Goal: Information Seeking & Learning: Learn about a topic

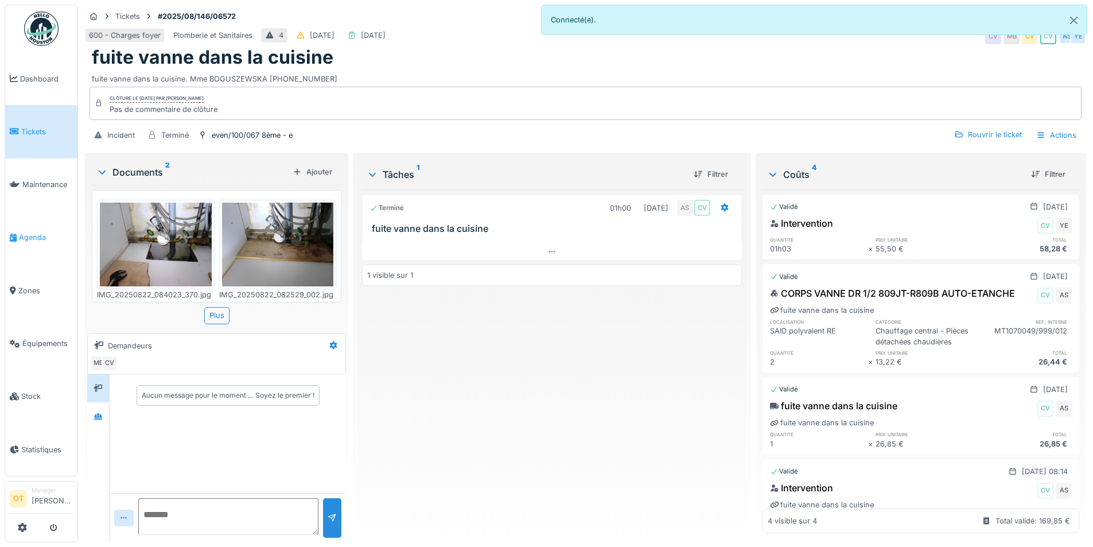
click at [22, 250] on link "Agenda" at bounding box center [41, 237] width 72 height 53
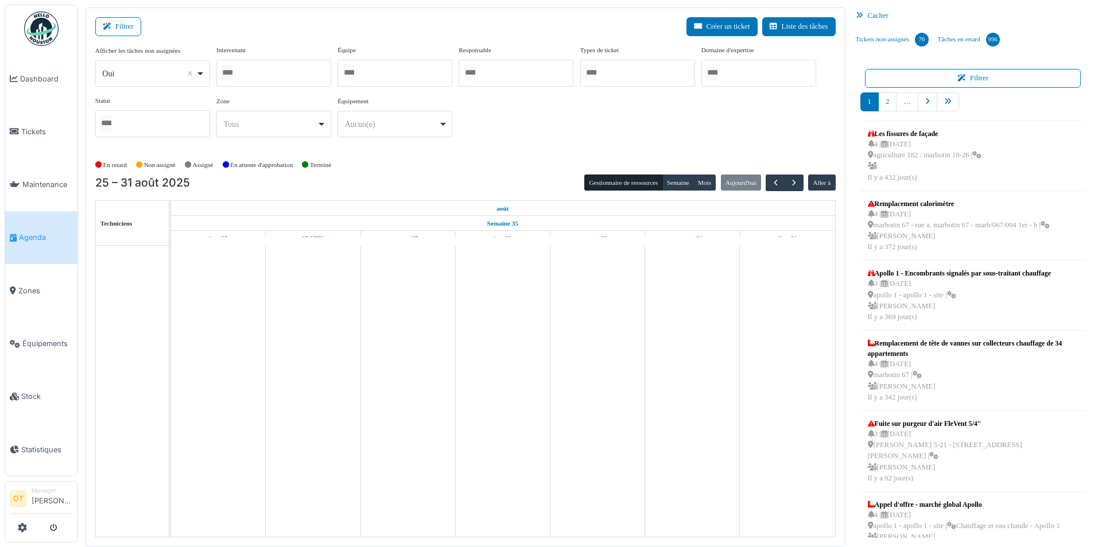
click at [200, 76] on div "Oui Remove item" at bounding box center [152, 73] width 105 height 17
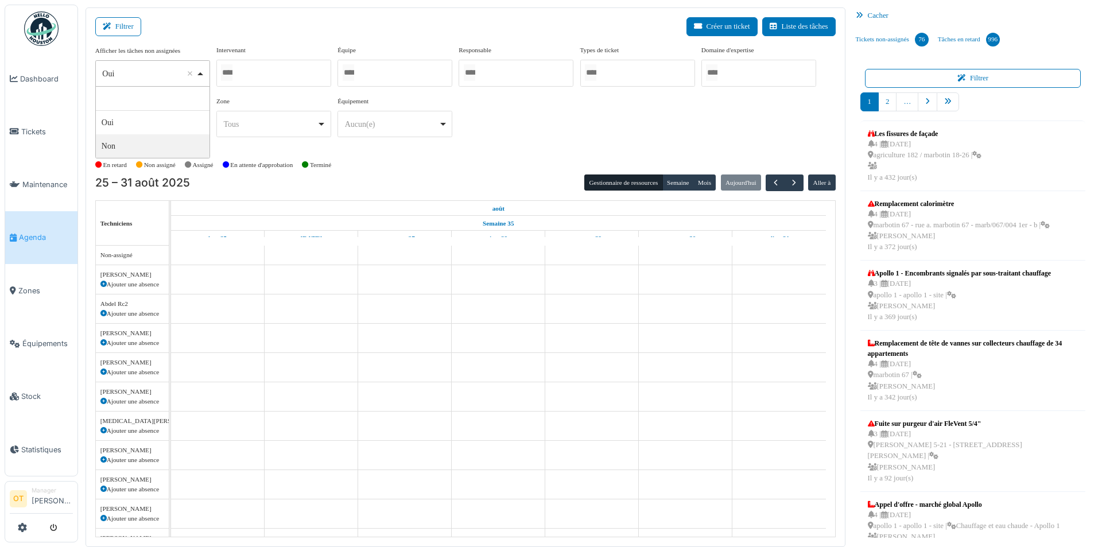
select select "**"
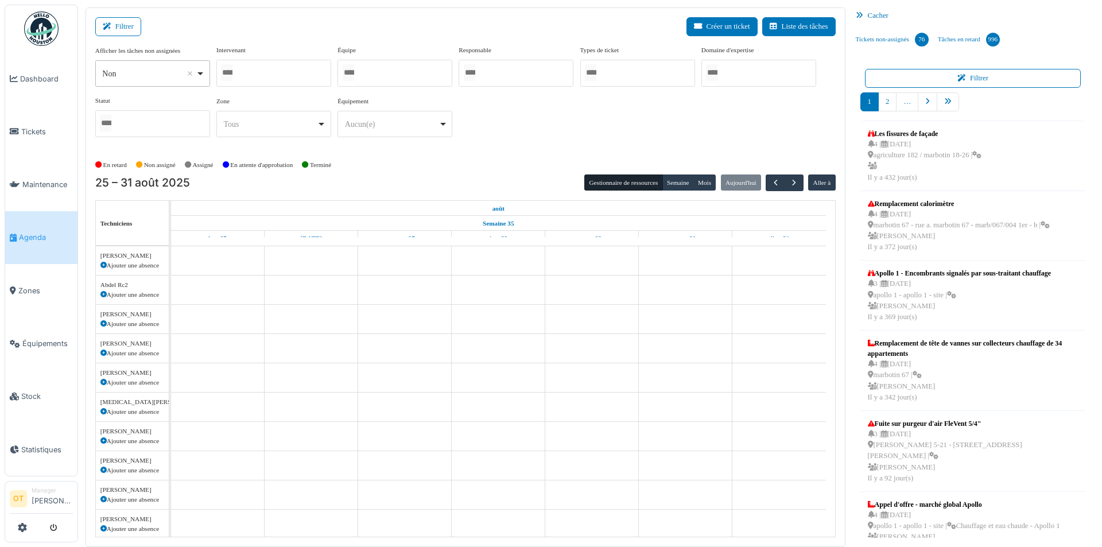
click at [274, 71] on div at bounding box center [273, 73] width 115 height 27
type input "*****"
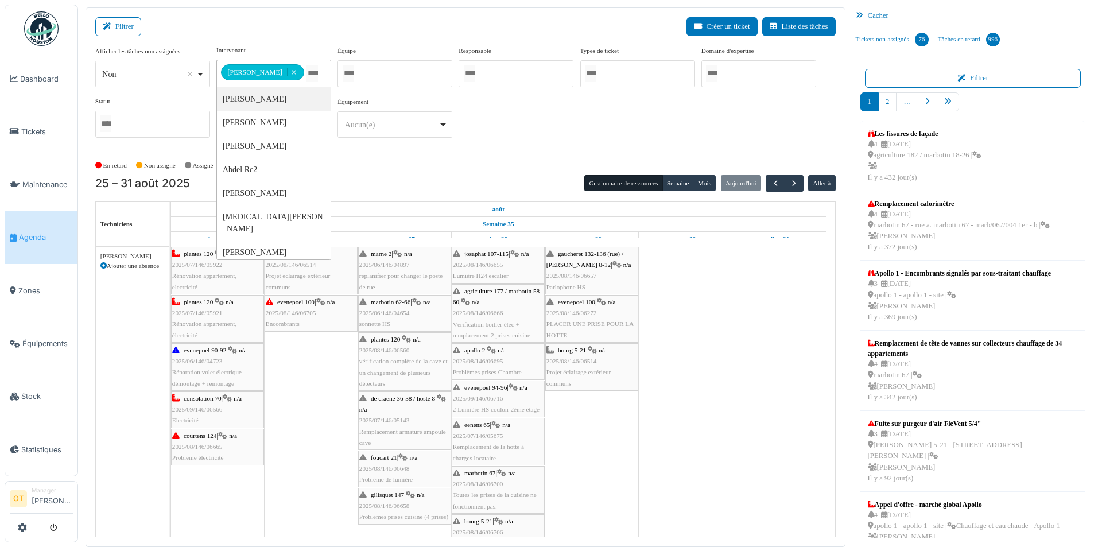
click at [571, 142] on div "**********" at bounding box center [465, 96] width 740 height 102
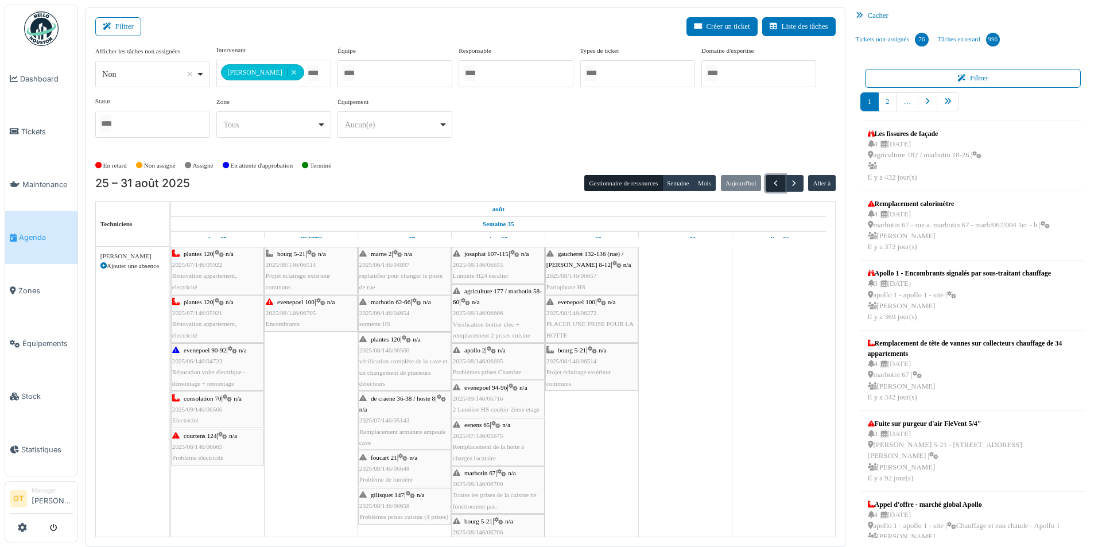
click at [778, 186] on span "button" at bounding box center [776, 183] width 10 height 10
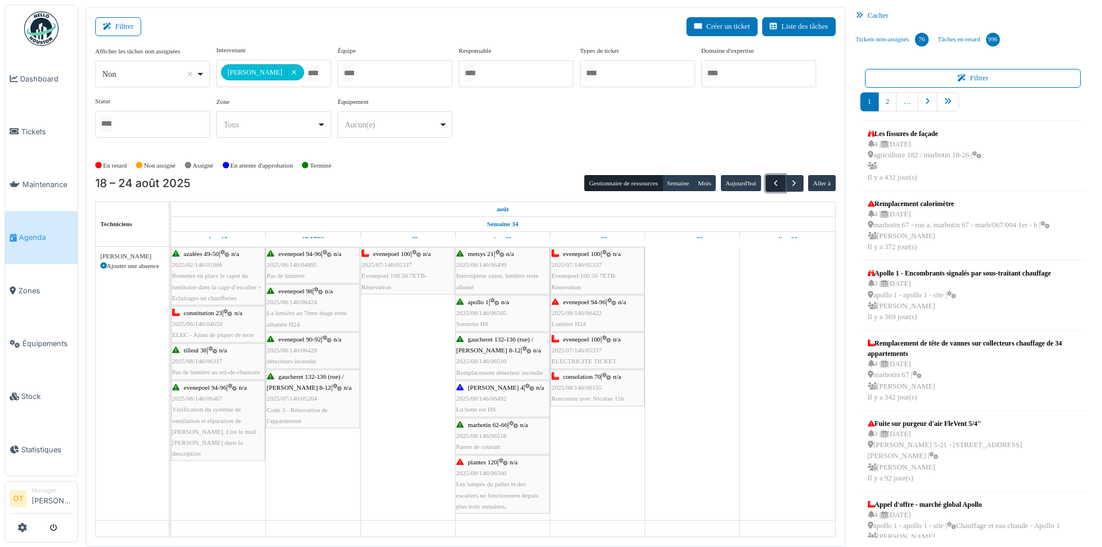
click at [777, 181] on span "button" at bounding box center [776, 183] width 10 height 10
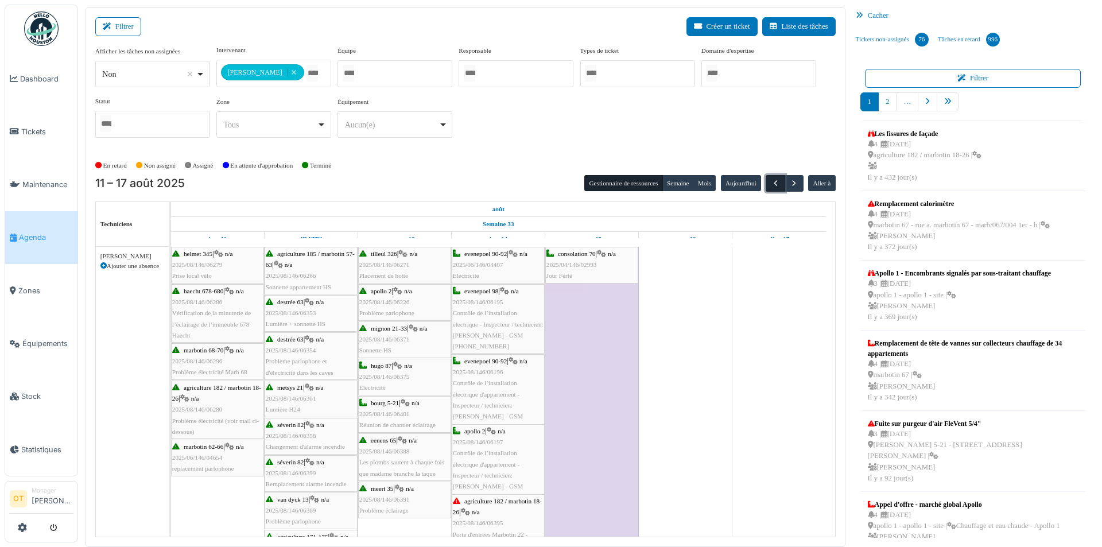
click at [777, 181] on span "button" at bounding box center [776, 183] width 10 height 10
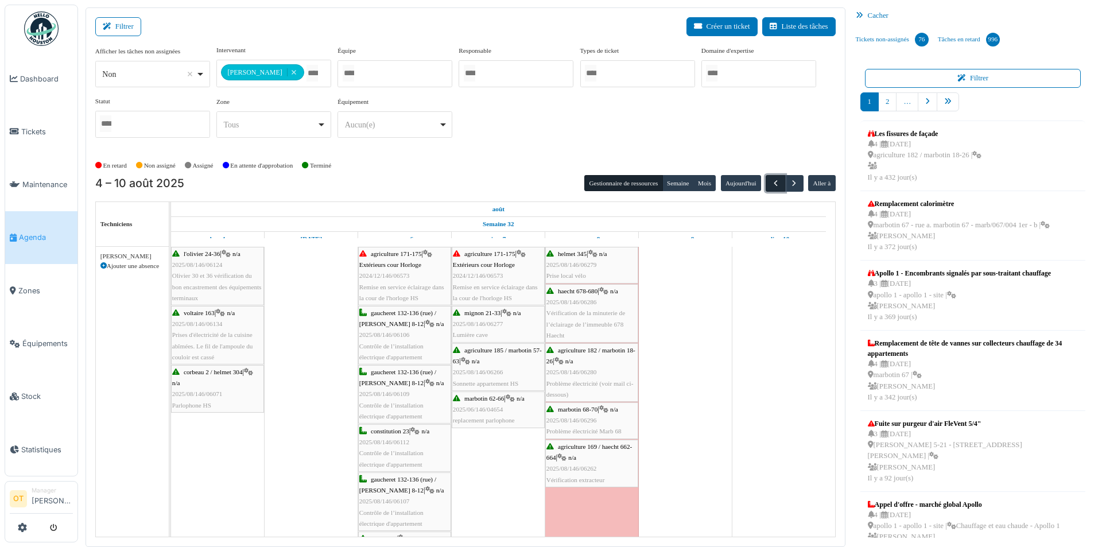
click at [775, 182] on span "button" at bounding box center [776, 183] width 10 height 10
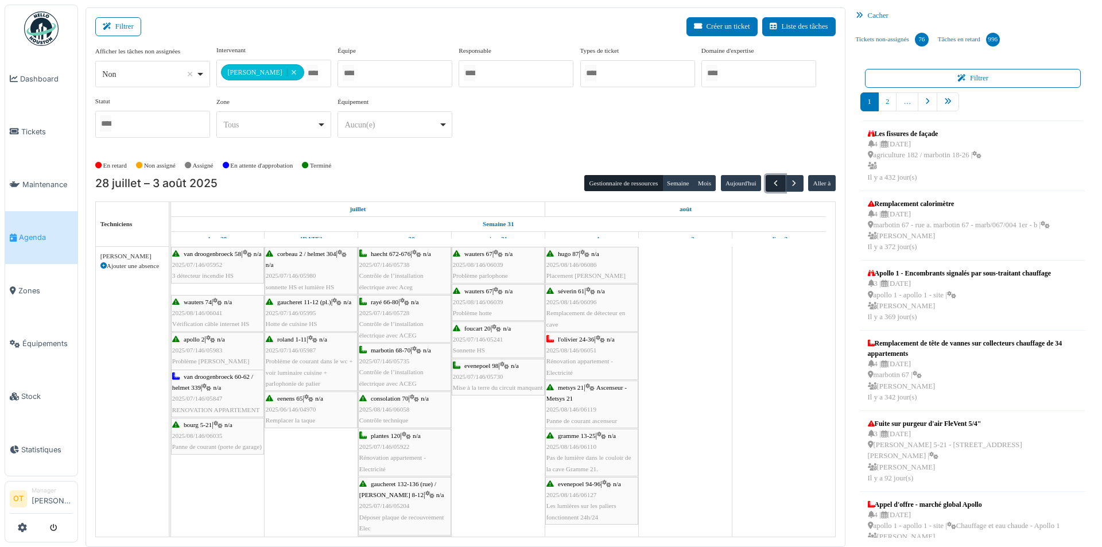
click at [768, 185] on button "button" at bounding box center [774, 183] width 19 height 17
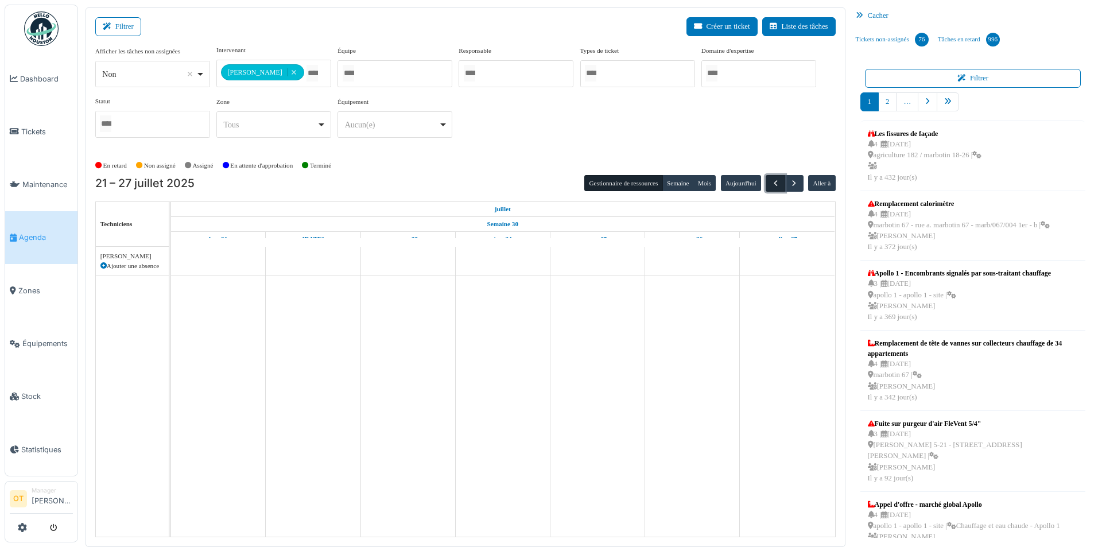
click at [768, 185] on button "button" at bounding box center [774, 183] width 19 height 17
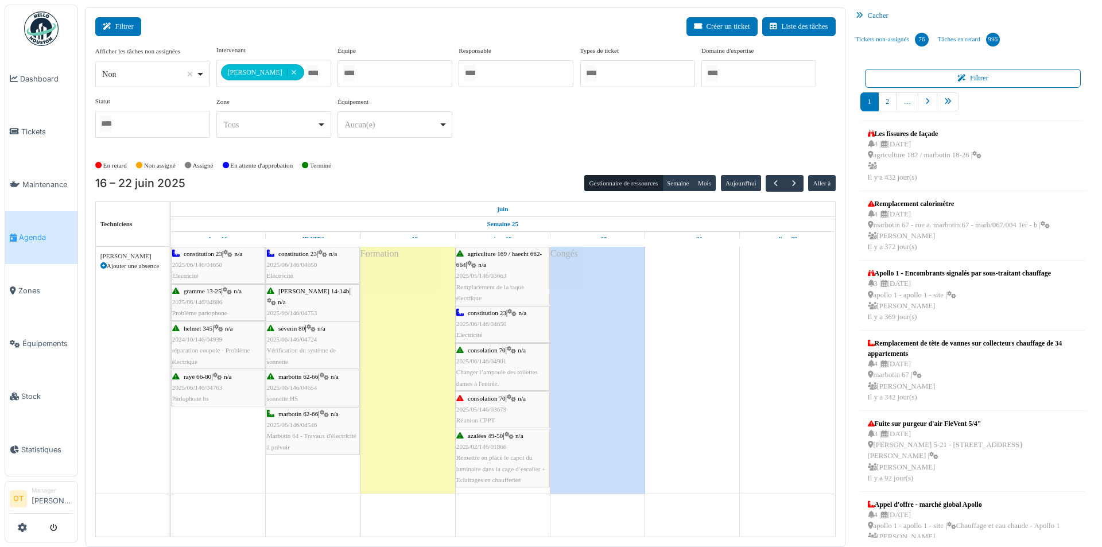
click at [112, 27] on icon at bounding box center [109, 26] width 13 height 7
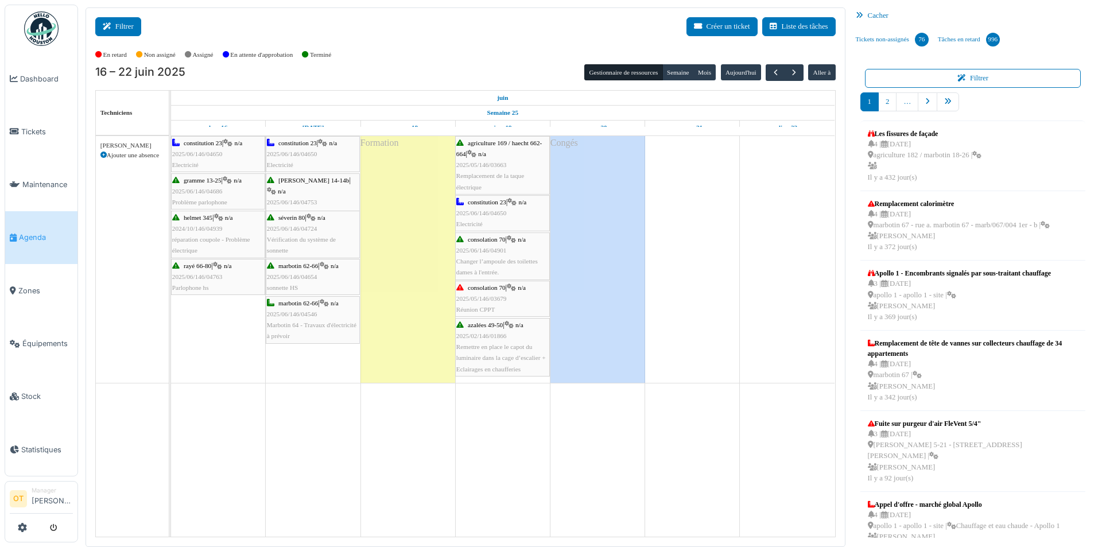
click at [112, 27] on icon at bounding box center [109, 26] width 13 height 7
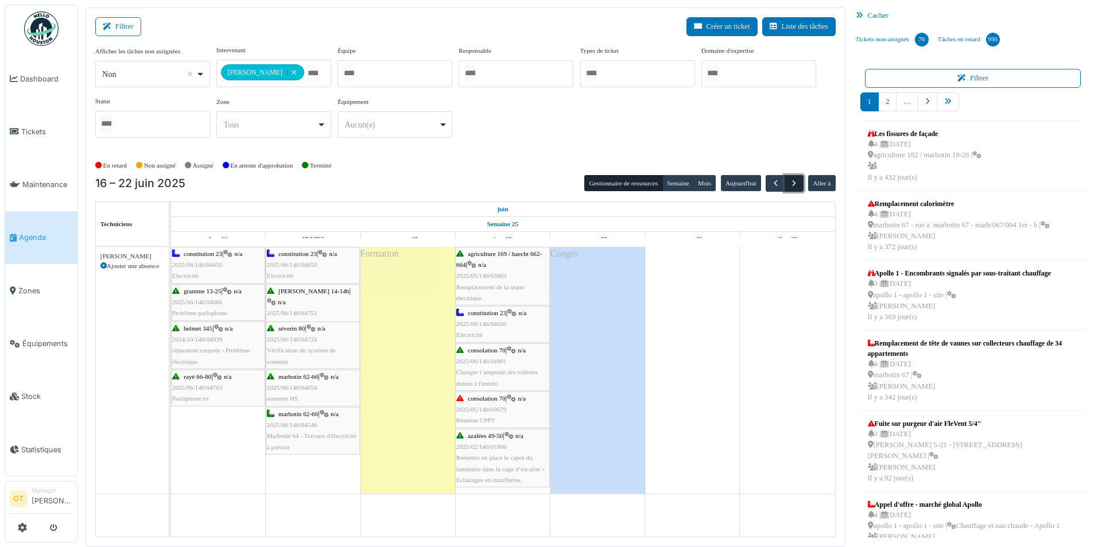
click at [795, 182] on span "button" at bounding box center [794, 183] width 10 height 10
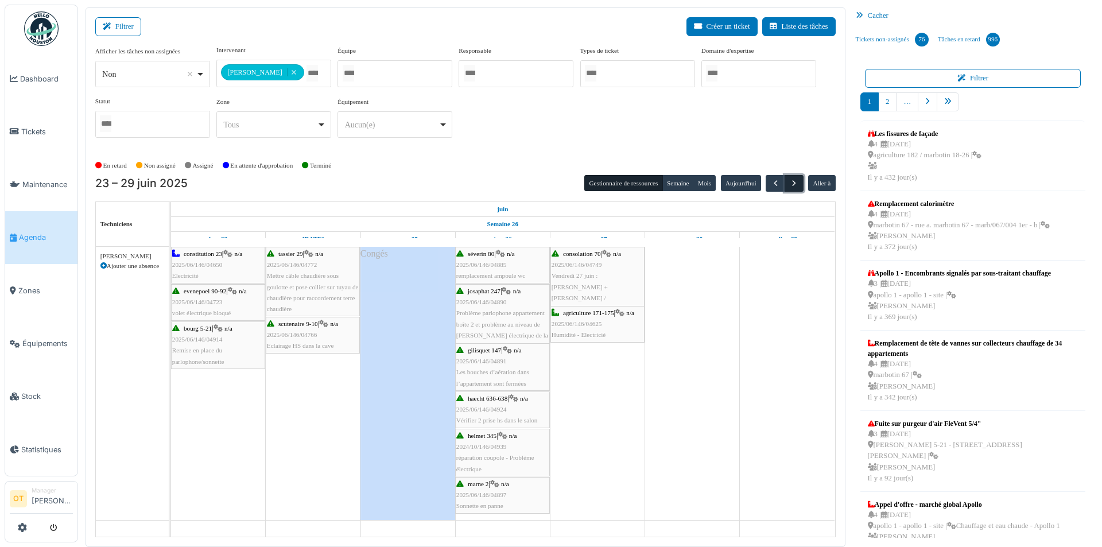
click at [795, 182] on span "button" at bounding box center [794, 183] width 10 height 10
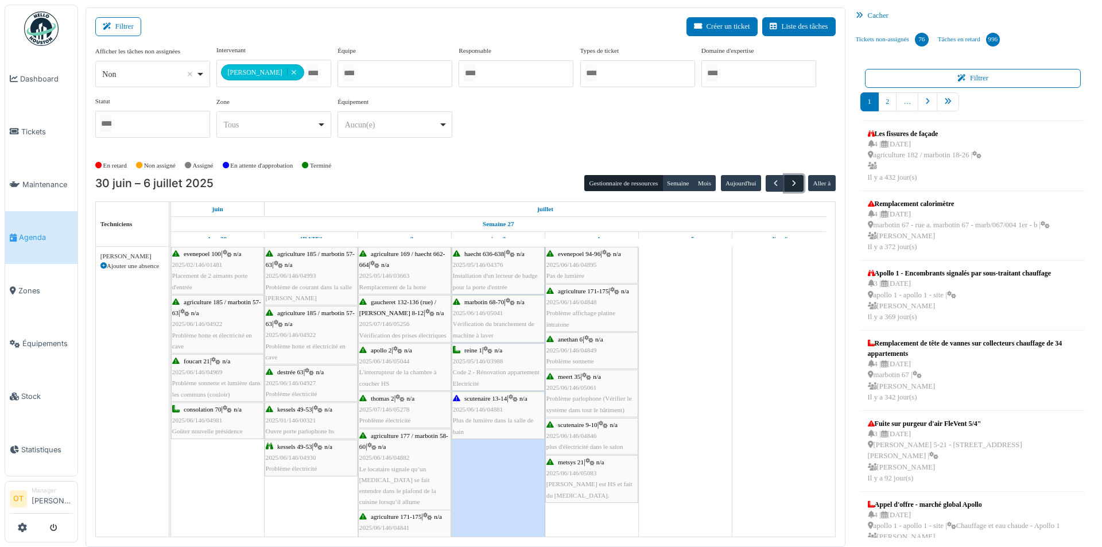
click at [795, 182] on span "button" at bounding box center [794, 183] width 10 height 10
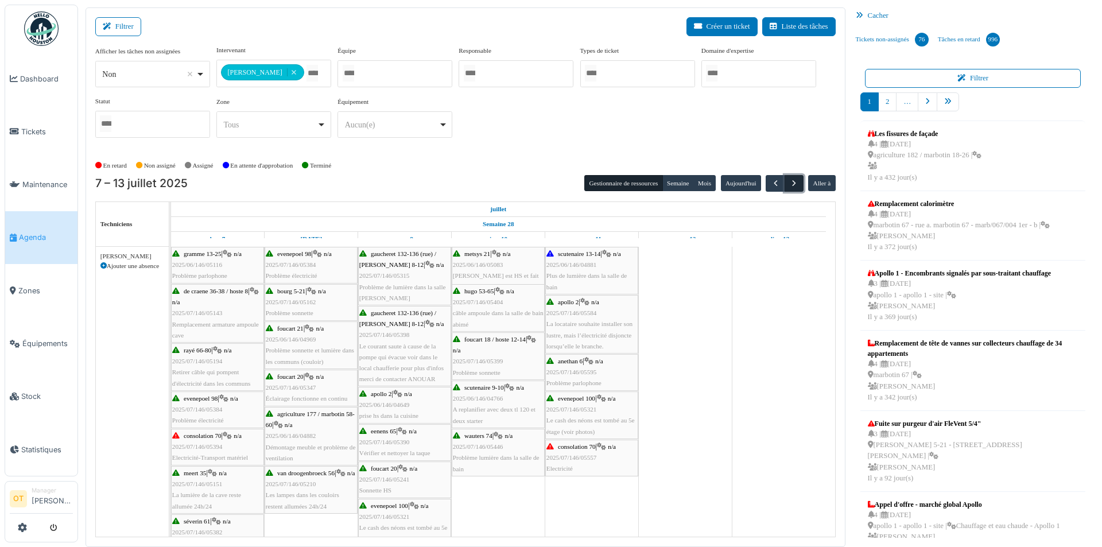
click at [788, 184] on button "button" at bounding box center [793, 183] width 19 height 17
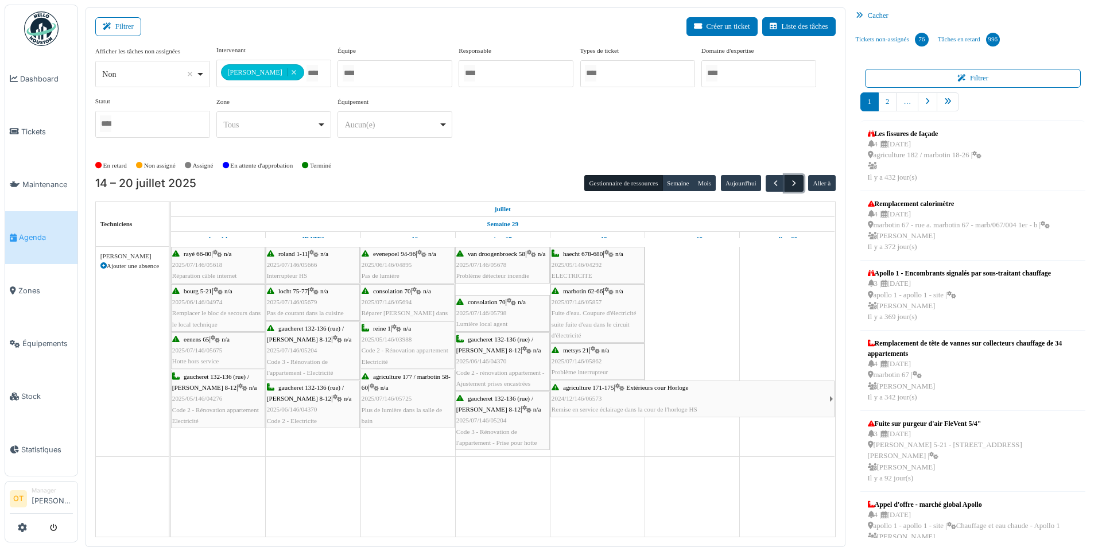
click at [795, 185] on span "button" at bounding box center [794, 183] width 10 height 10
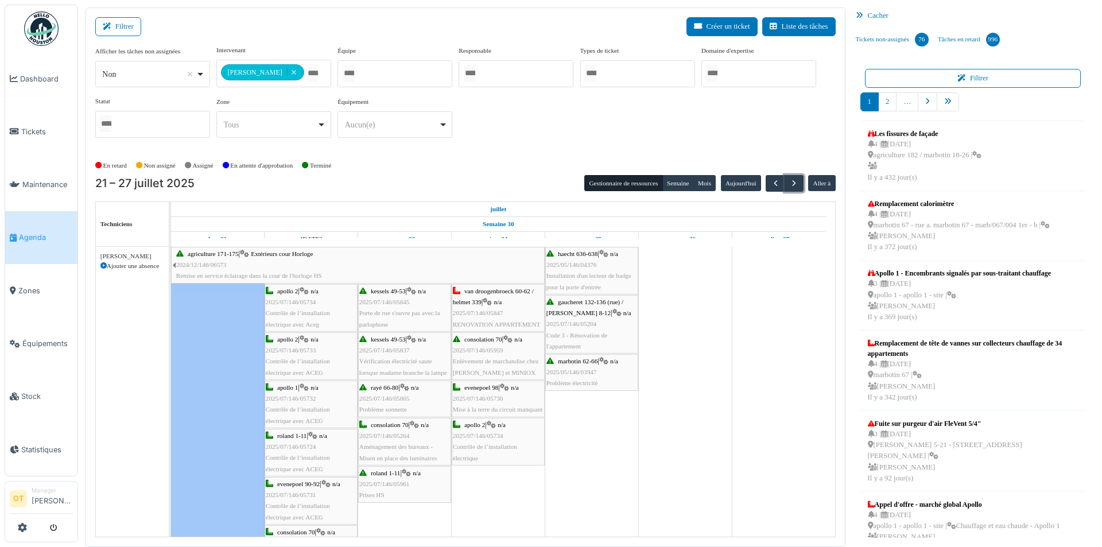
click at [508, 297] on div "van droogenbroeck 60-62 / helmet 339 | n/a 2025/07/146/05847 RENOVATION APPARTE…" at bounding box center [498, 308] width 91 height 44
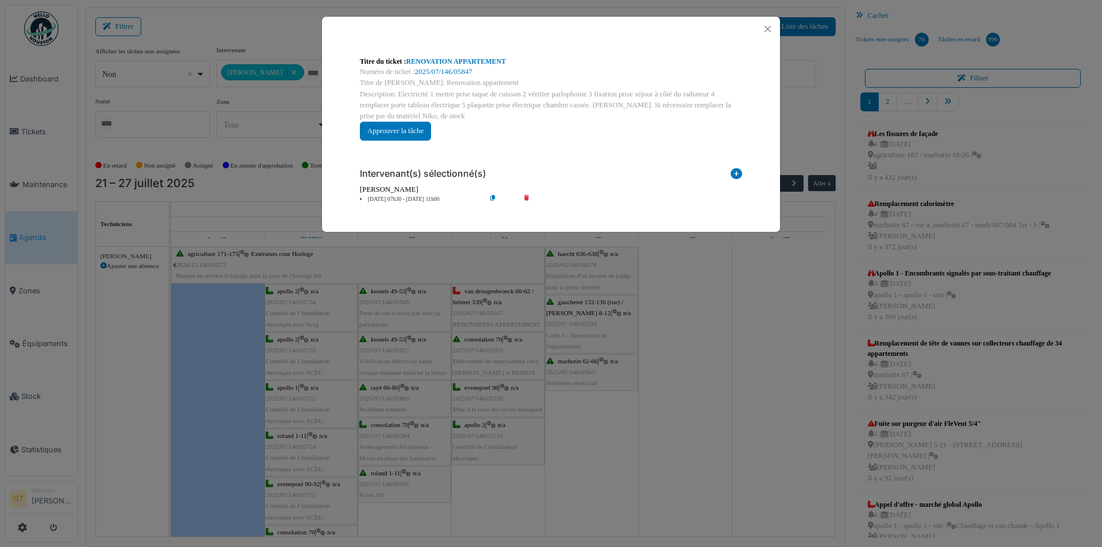
click at [469, 57] on div "Titre du ticket : RENOVATION APPARTEMENT" at bounding box center [551, 61] width 382 height 10
click at [469, 59] on link "RENOVATION APPARTEMENT" at bounding box center [456, 61] width 100 height 8
click at [704, 312] on div "Titre du ticket : RENOVATION APPARTEMENT Numéro de ticket : 2025/07/146/05847 T…" at bounding box center [551, 273] width 1102 height 547
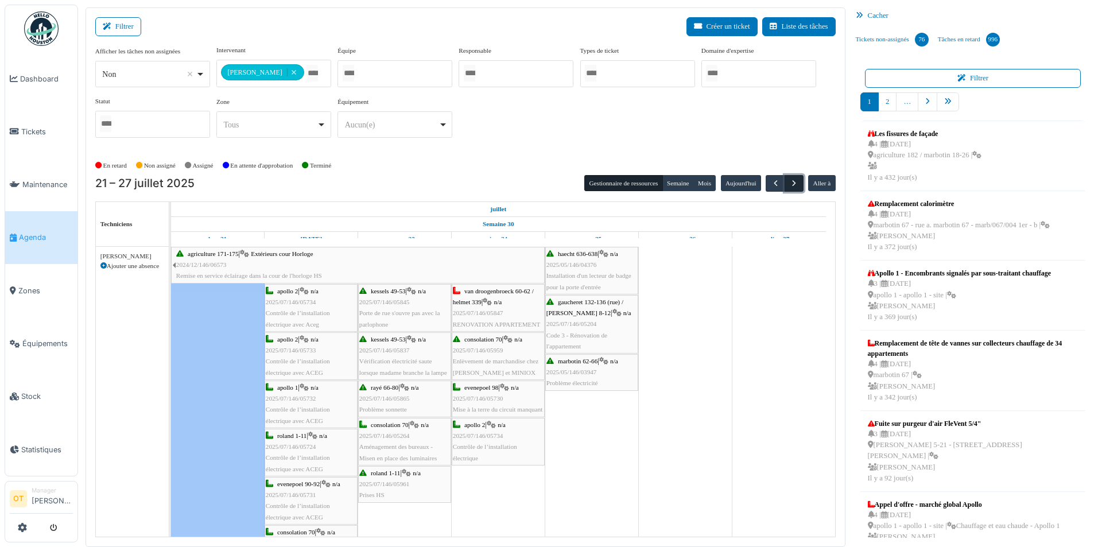
click at [796, 186] on span "button" at bounding box center [794, 183] width 10 height 10
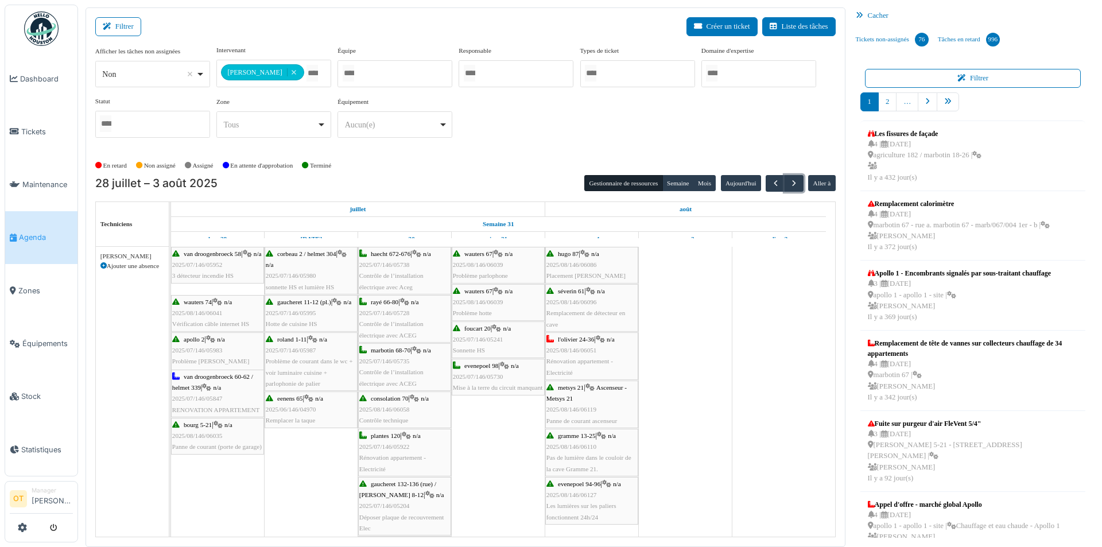
click at [211, 387] on icon at bounding box center [206, 387] width 9 height 7
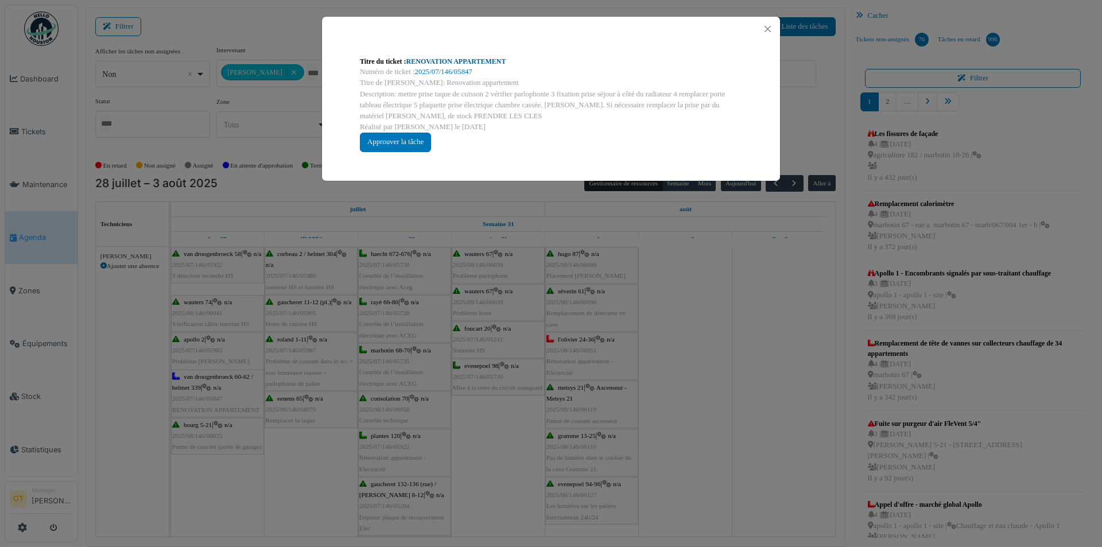
click at [432, 60] on link "RENOVATION APPARTEMENT" at bounding box center [456, 61] width 100 height 8
click at [372, 291] on div "Titre du ticket : RENOVATION APPARTEMENT Numéro de ticket : 2025/07/146/05847 T…" at bounding box center [551, 273] width 1102 height 547
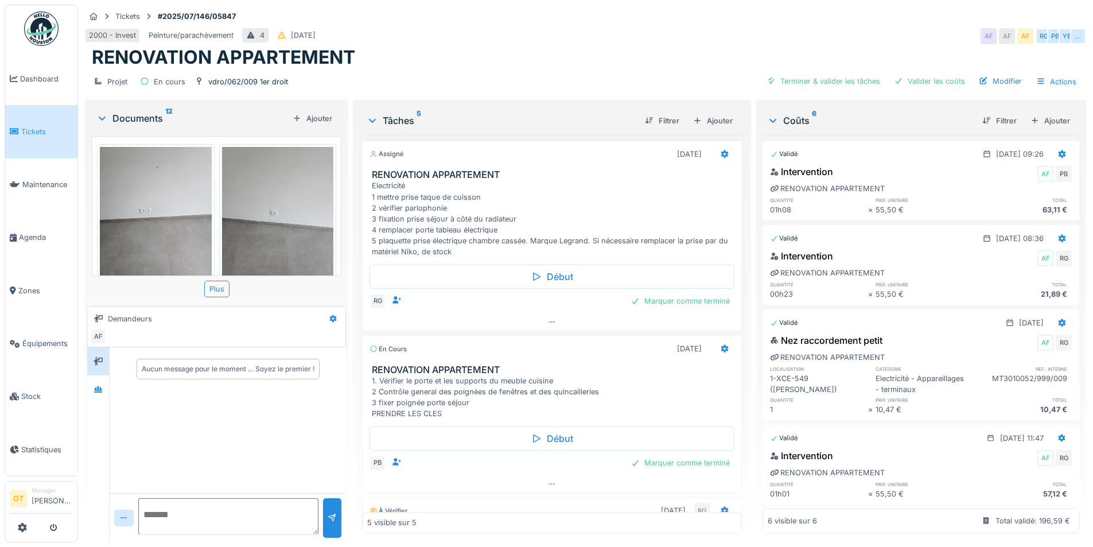
scroll to position [9, 0]
click at [212, 281] on div "Plus" at bounding box center [216, 289] width 25 height 17
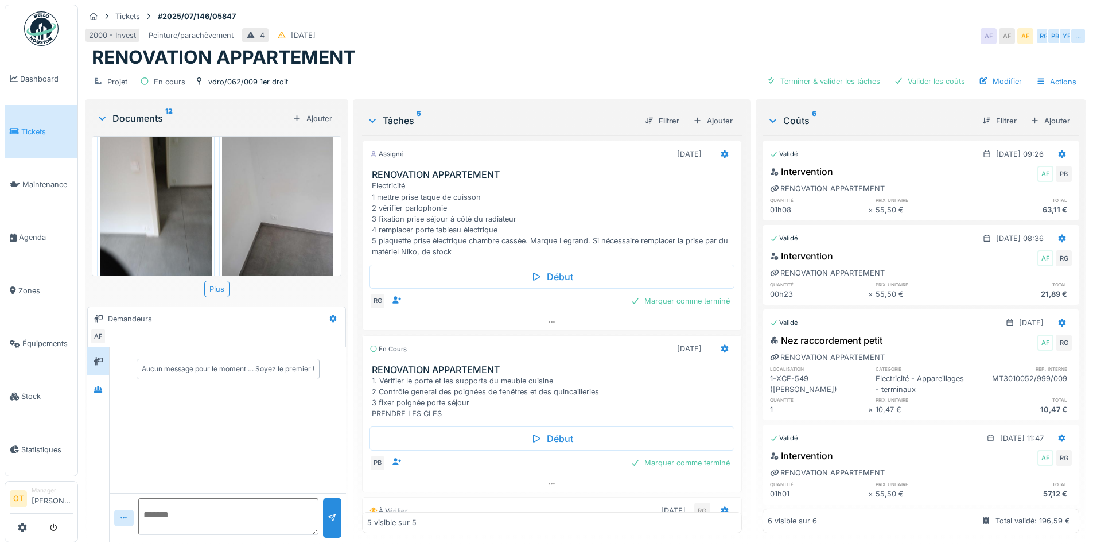
scroll to position [908, 0]
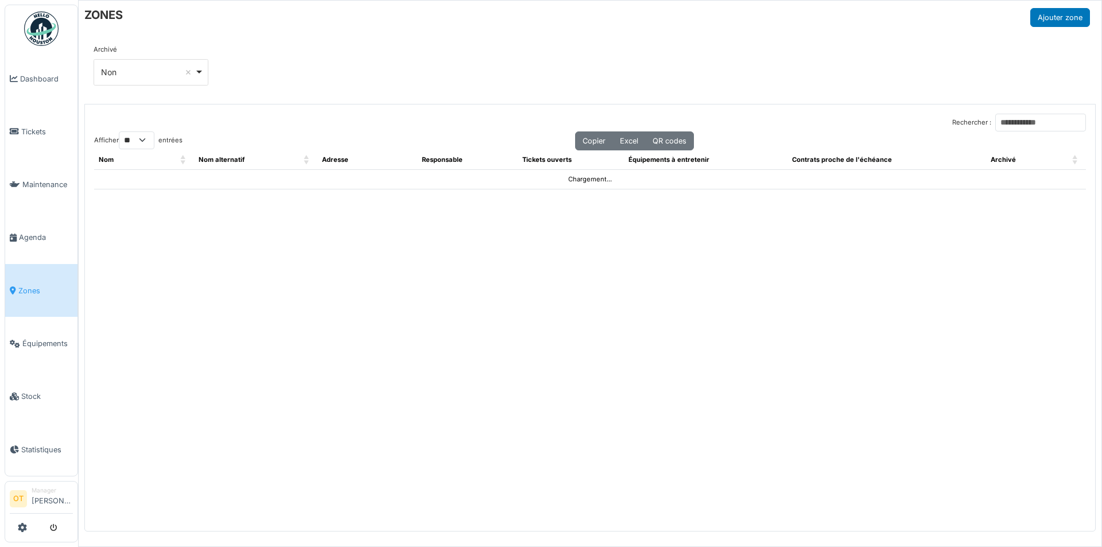
select select "**"
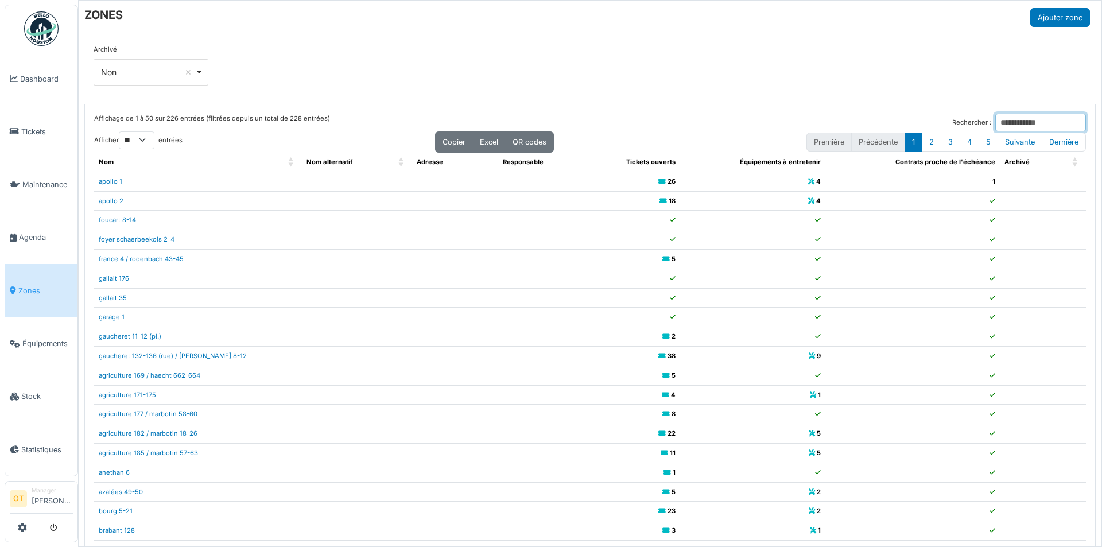
click at [998, 124] on input "Rechercher :" at bounding box center [1040, 123] width 91 height 18
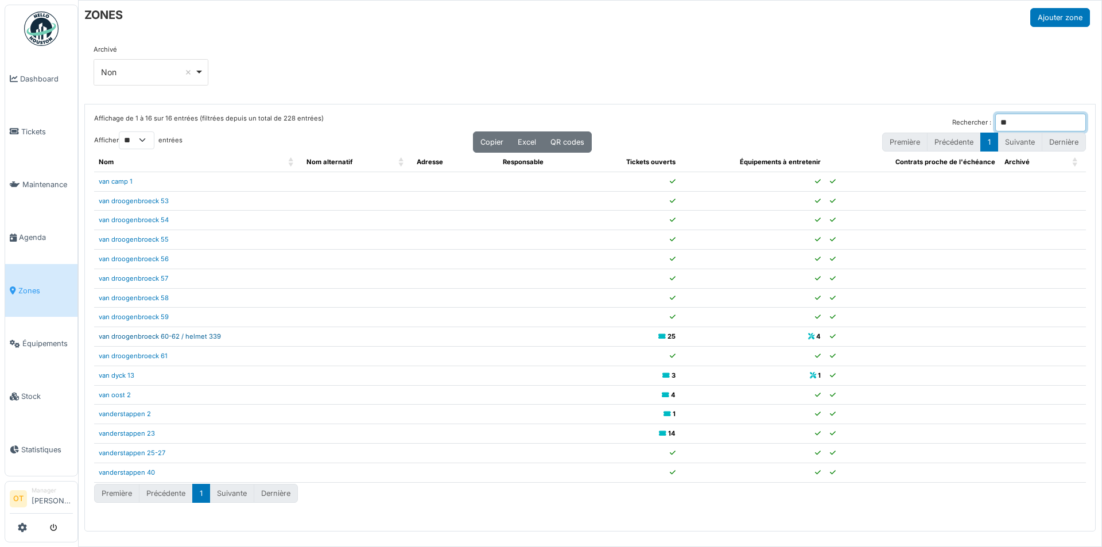
type input "**"
click at [196, 336] on link "van droogenbroeck 60-62 / helmet 339" at bounding box center [160, 336] width 122 height 8
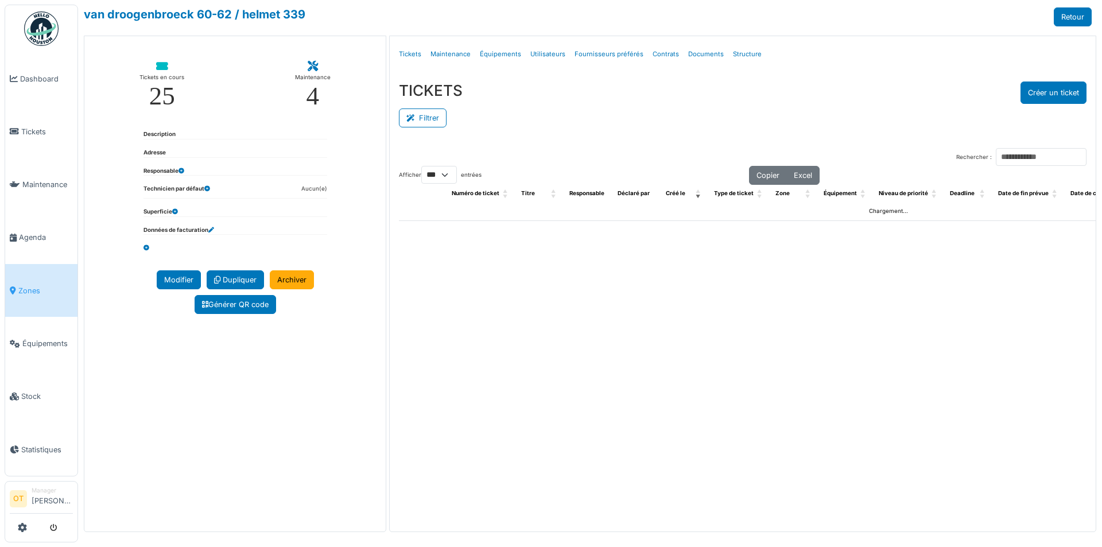
select select "***"
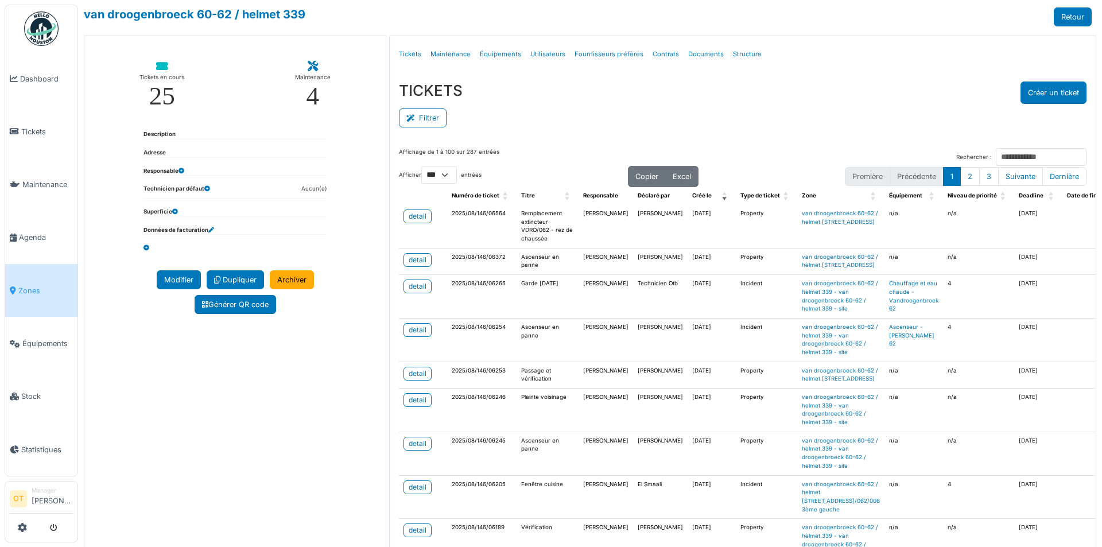
scroll to position [57, 0]
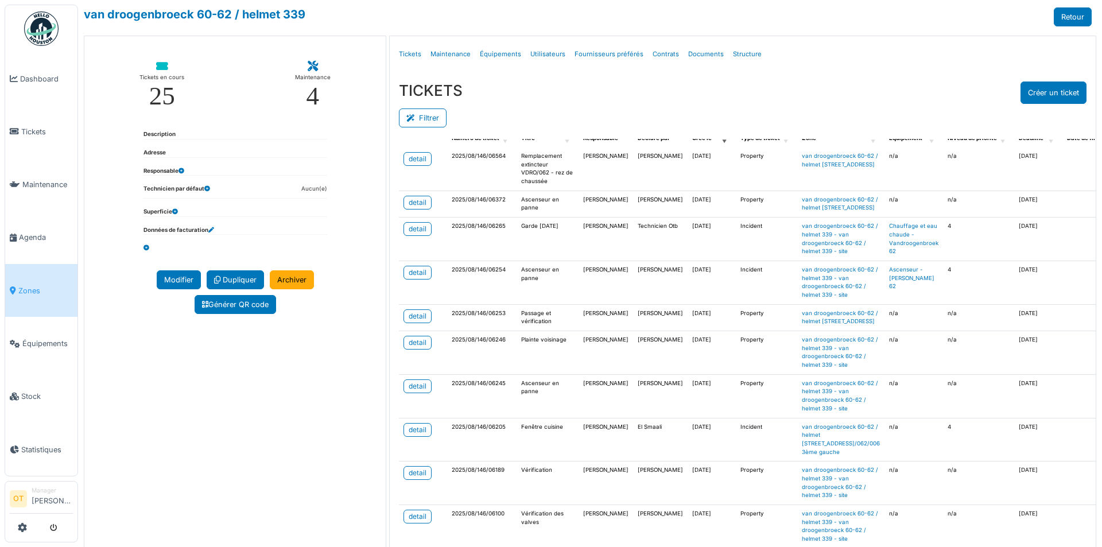
drag, startPoint x: 550, startPoint y: 295, endPoint x: 540, endPoint y: 327, distance: 33.0
click at [540, 261] on td "Garde 05/01/2025" at bounding box center [547, 239] width 62 height 44
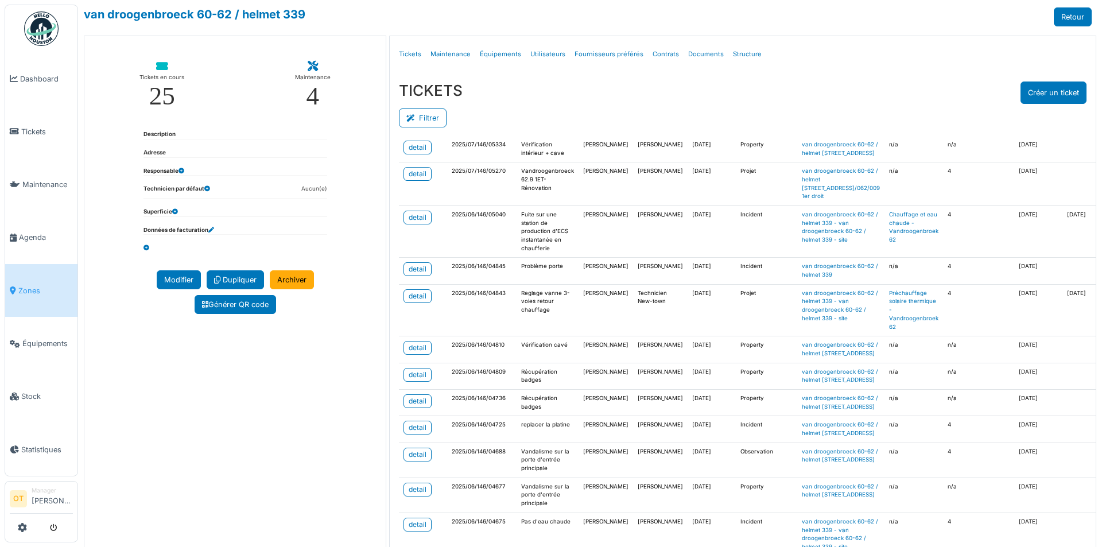
scroll to position [631, 0]
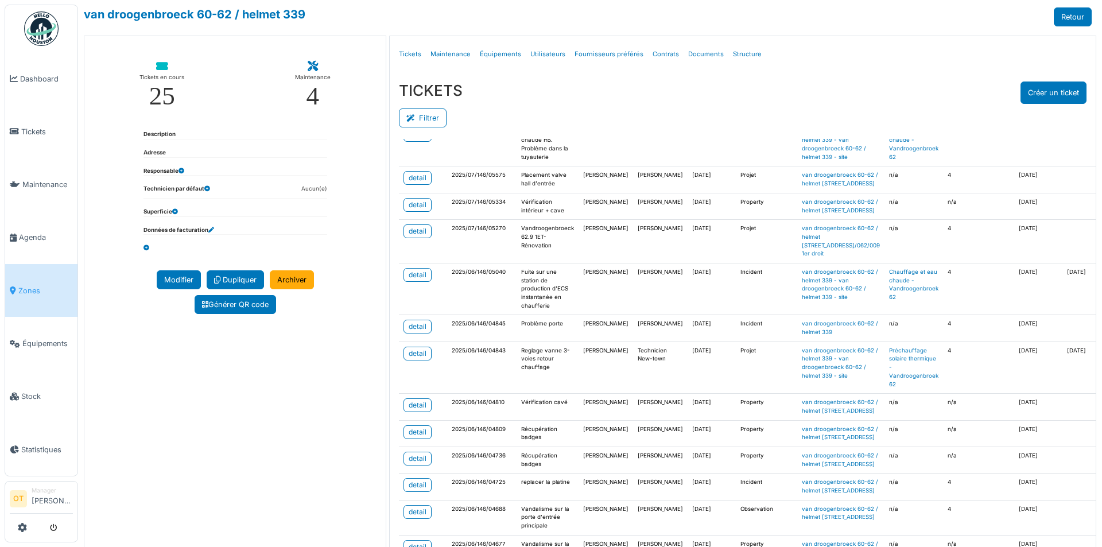
click at [415, 18] on div "detail" at bounding box center [418, 12] width 18 height 10
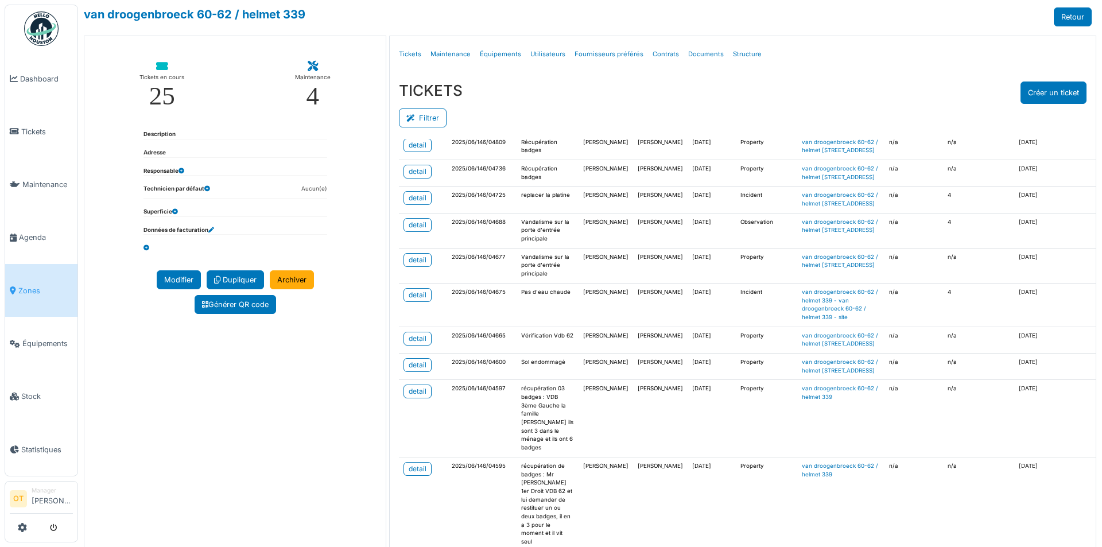
scroll to position [975, 0]
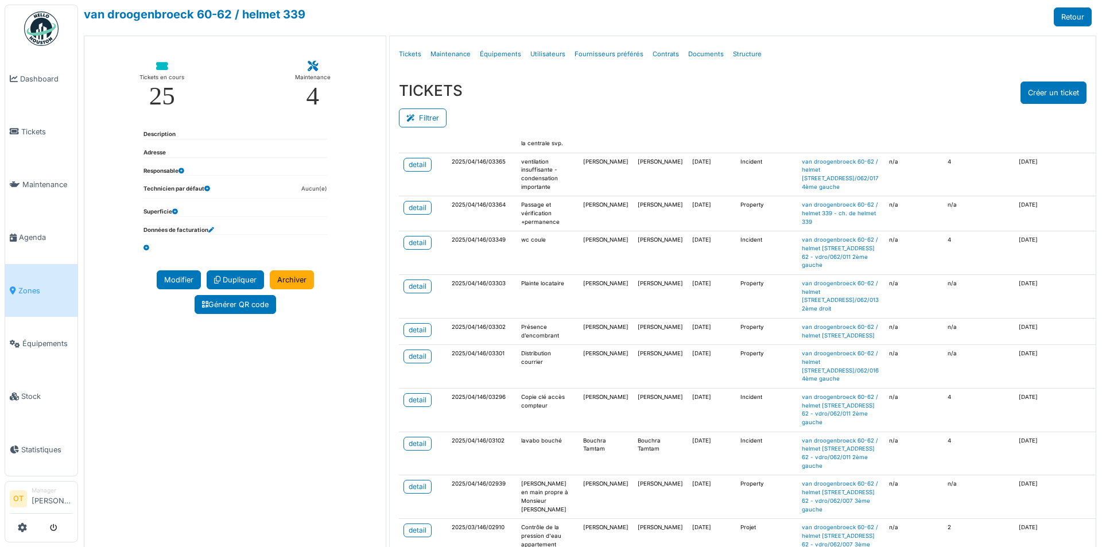
scroll to position [2410, 0]
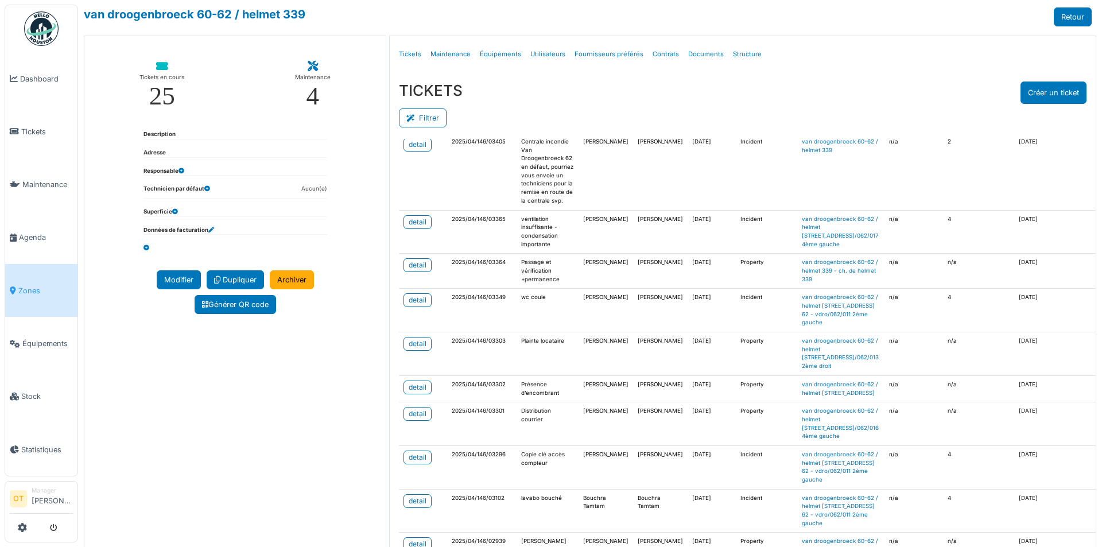
drag, startPoint x: 561, startPoint y: 282, endPoint x: 536, endPoint y: 285, distance: 24.9
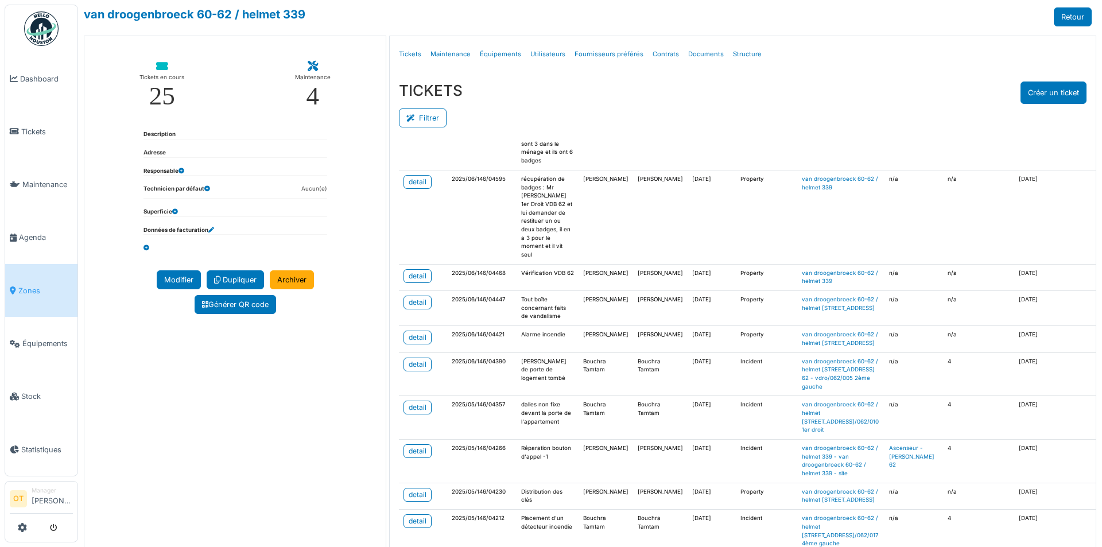
scroll to position [1148, 0]
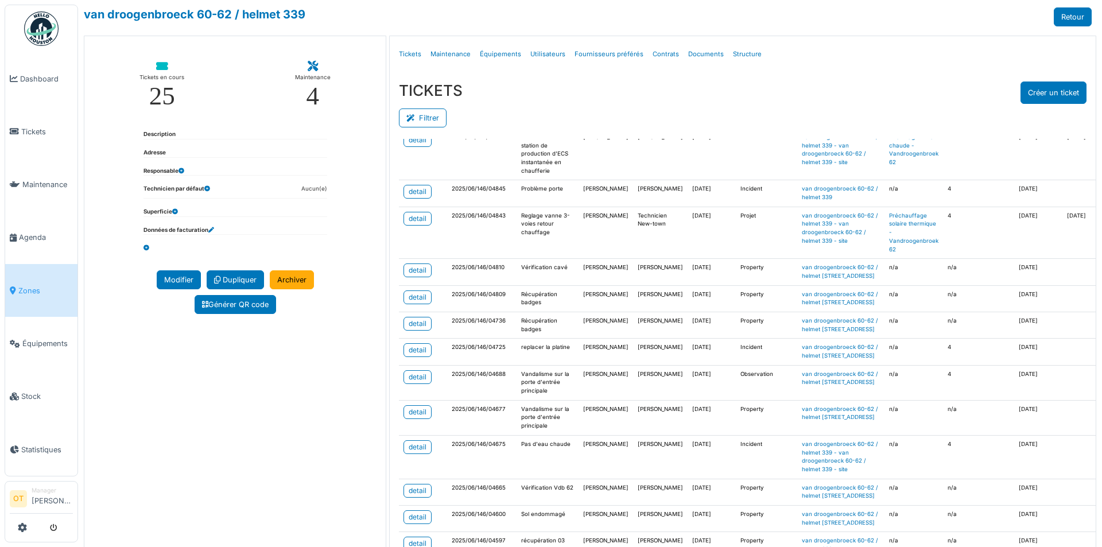
scroll to position [746, 0]
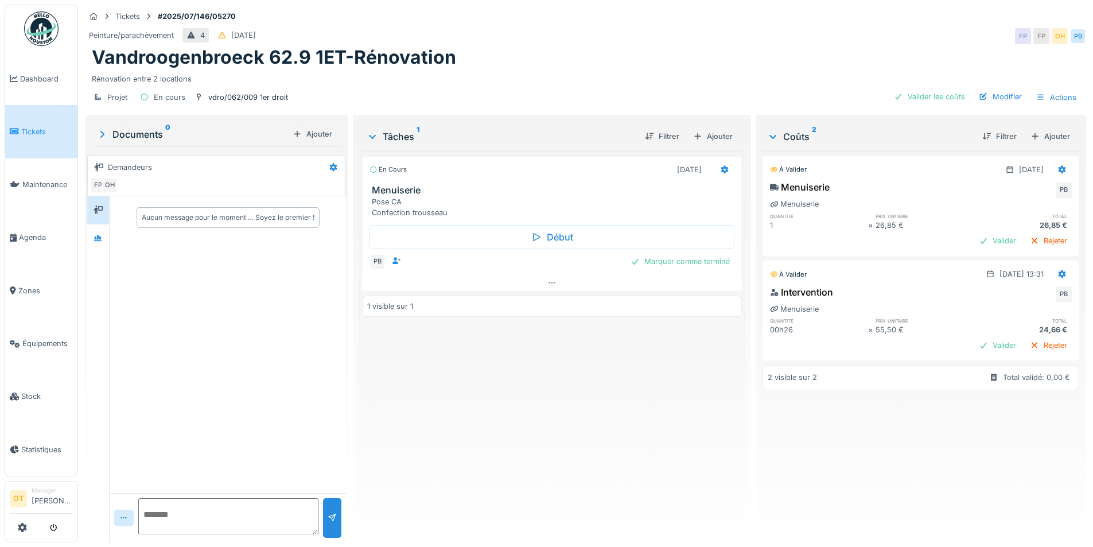
click at [114, 135] on div "Documents 0" at bounding box center [192, 134] width 192 height 14
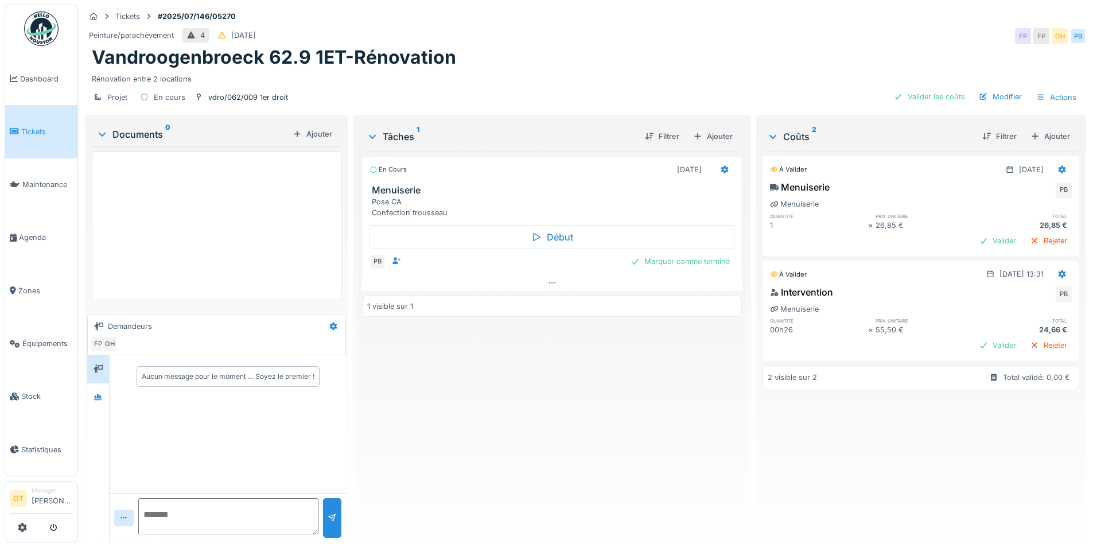
click at [114, 135] on div "Documents 0" at bounding box center [192, 134] width 192 height 14
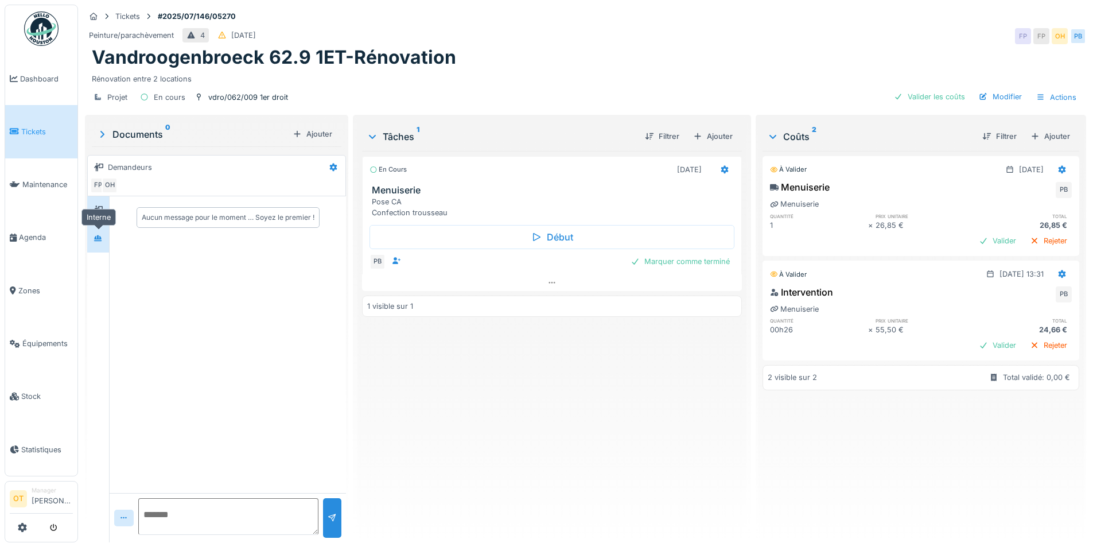
click at [98, 246] on div at bounding box center [98, 238] width 17 height 19
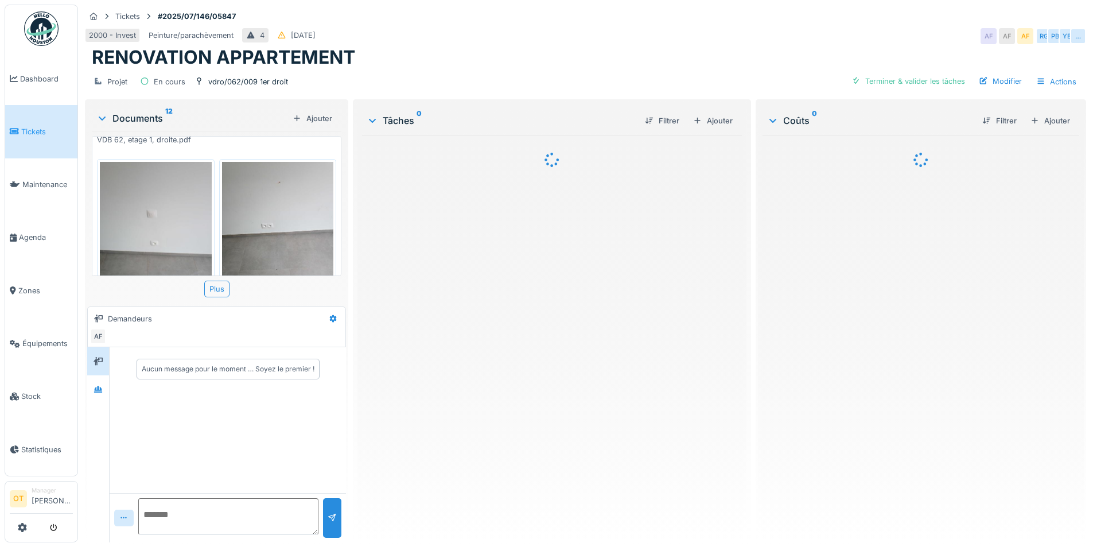
scroll to position [287, 0]
